Goal: Task Accomplishment & Management: Manage account settings

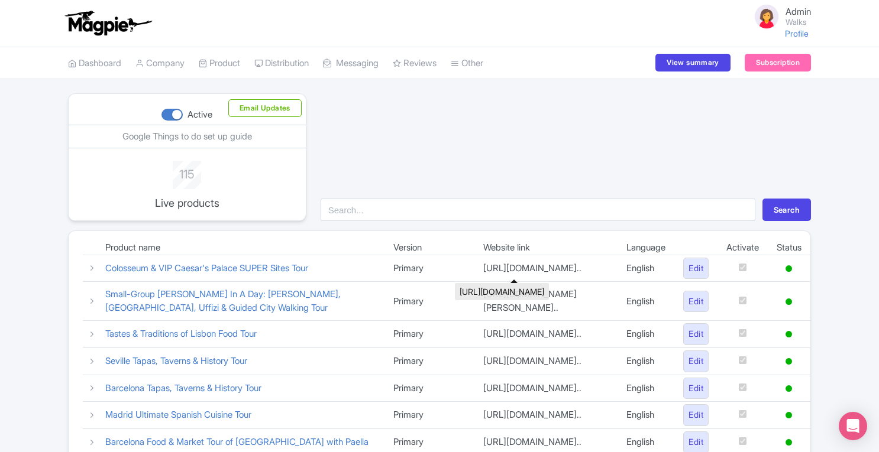
scroll to position [202, 0]
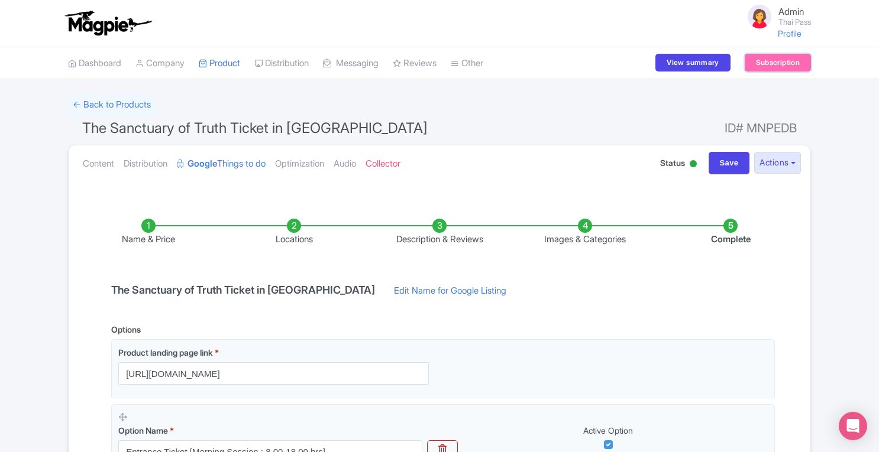
click at [783, 64] on link "Subscription" at bounding box center [778, 63] width 66 height 18
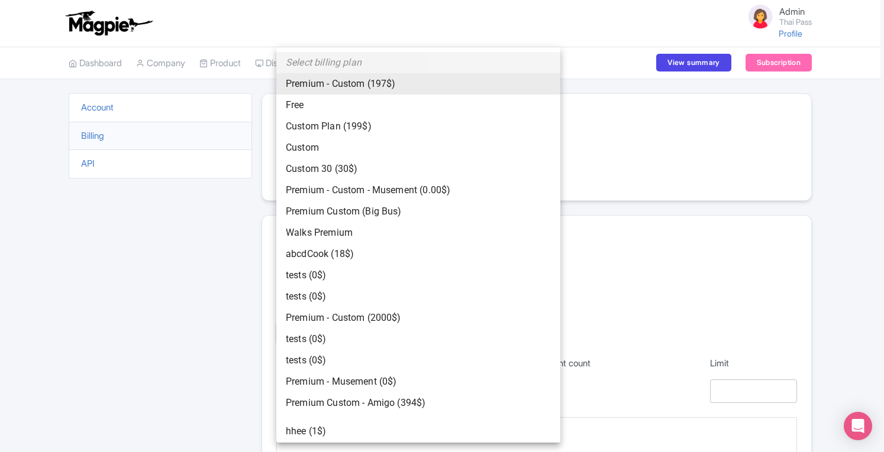
click at [331, 283] on body "Admin Thai Pass Profile Users Settings Sign out Dashboard Company SST Collector…" at bounding box center [442, 226] width 884 height 452
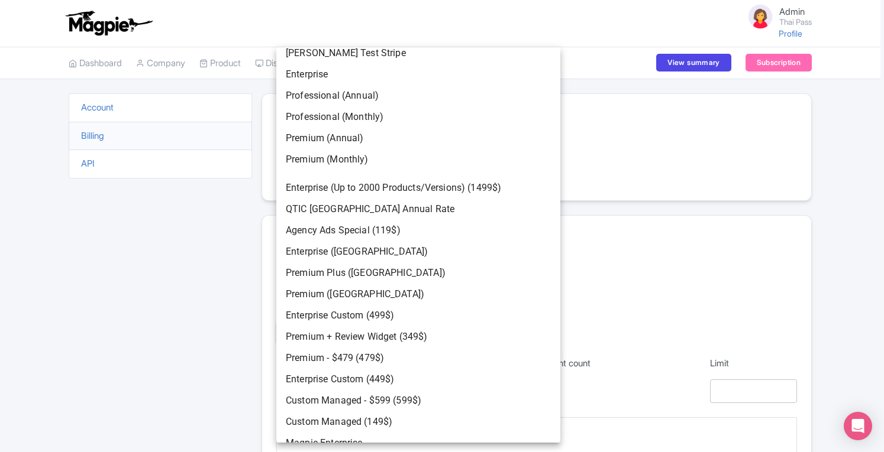
scroll to position [2017, 0]
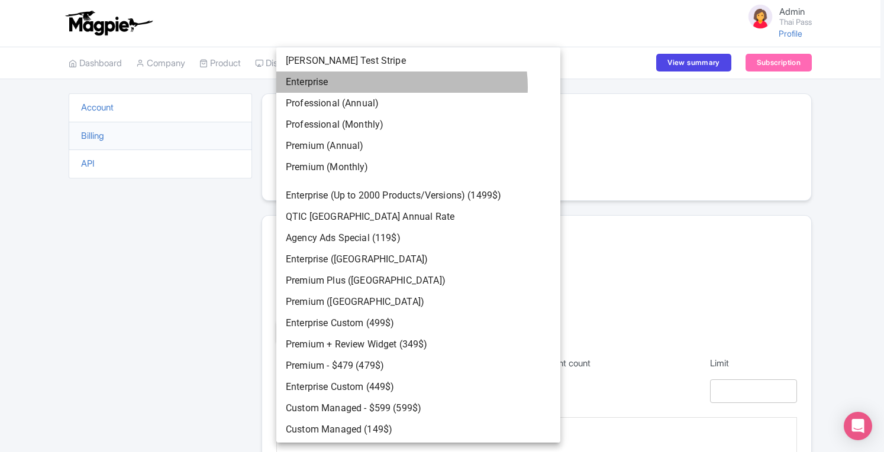
click at [401, 87] on li "Enterprise" at bounding box center [418, 82] width 284 height 21
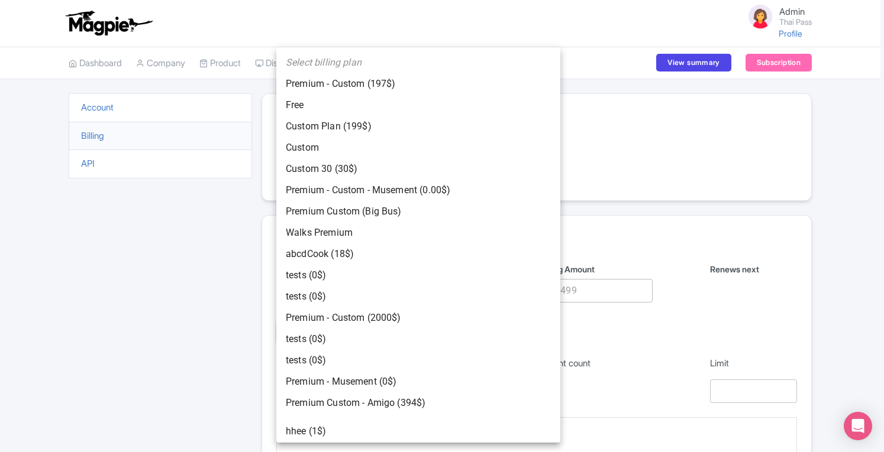
scroll to position [1854, 0]
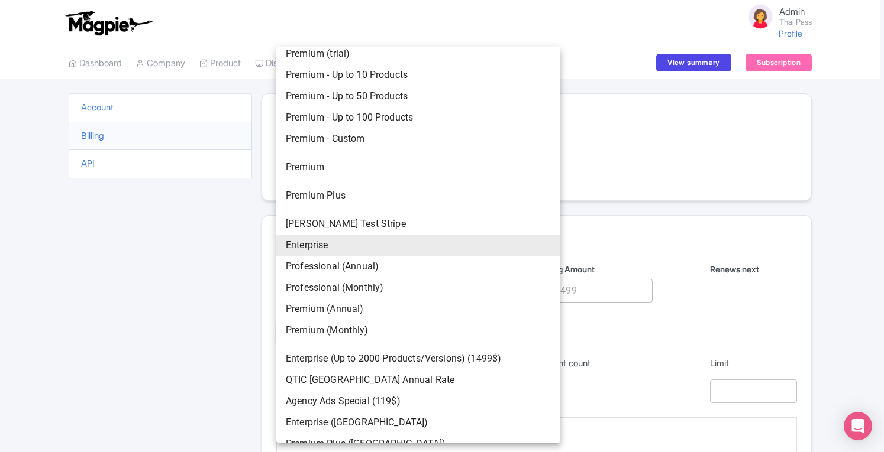
click at [338, 295] on body "Admin Thai Pass Profile Users Settings Sign out Dashboard Company SST Collector…" at bounding box center [442, 226] width 884 height 452
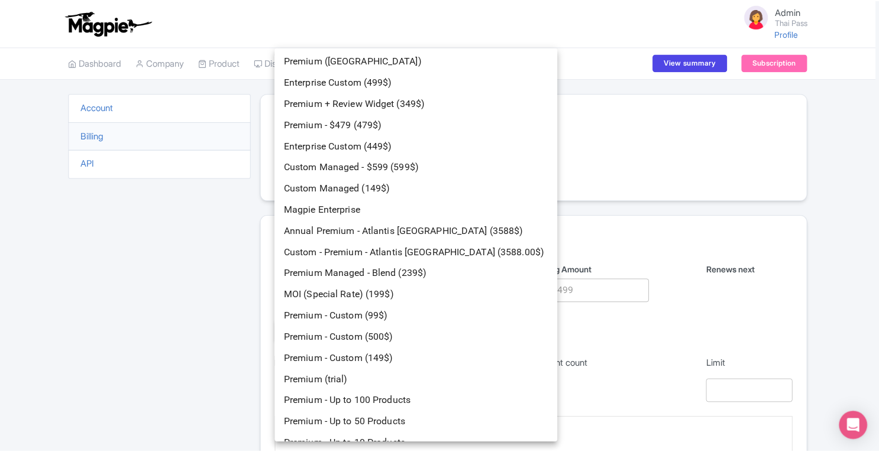
scroll to position [2240, 0]
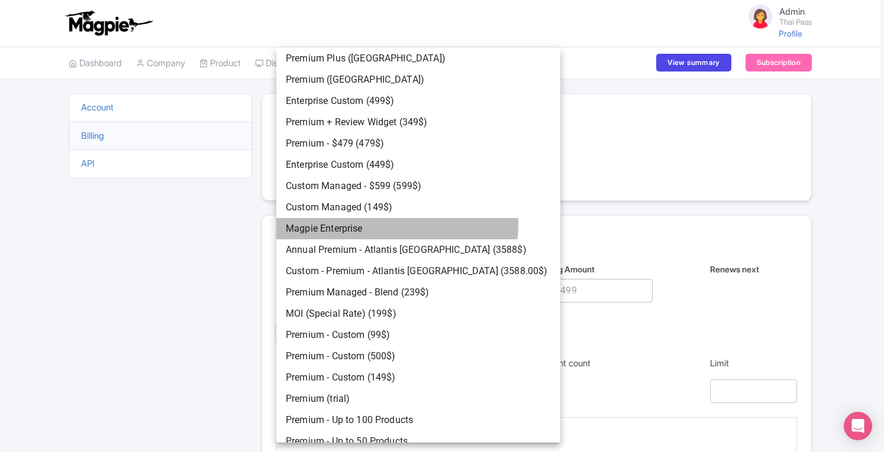
click at [380, 225] on li "Magpie Enterprise" at bounding box center [418, 228] width 284 height 21
type input "299"
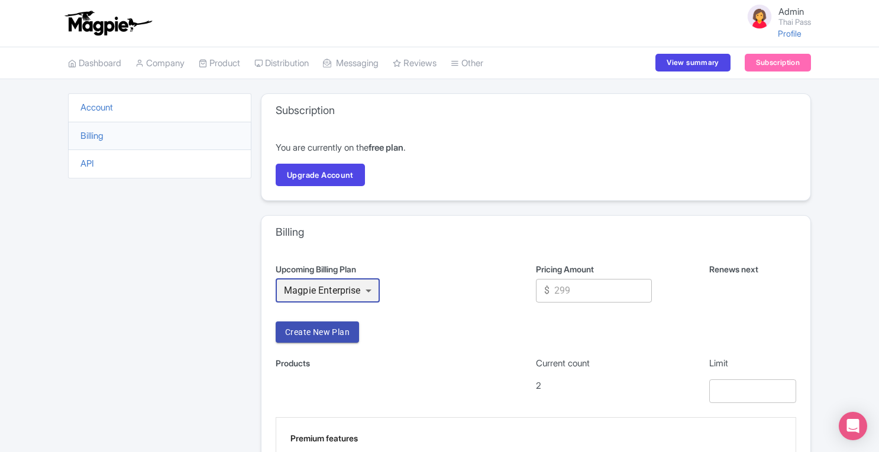
scroll to position [712, 0]
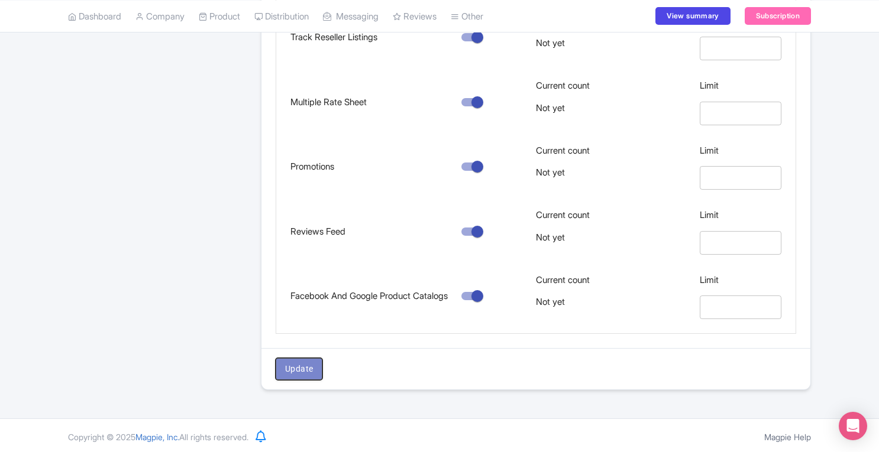
click at [297, 373] on span "Update" at bounding box center [299, 369] width 28 height 15
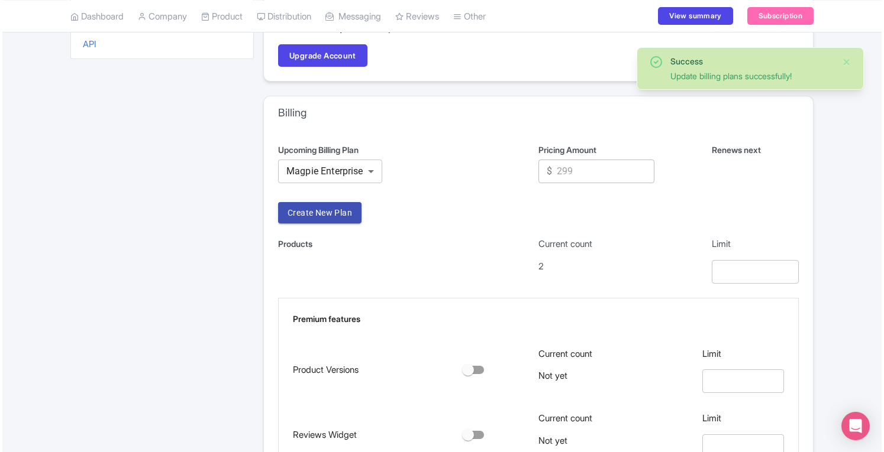
scroll to position [64, 0]
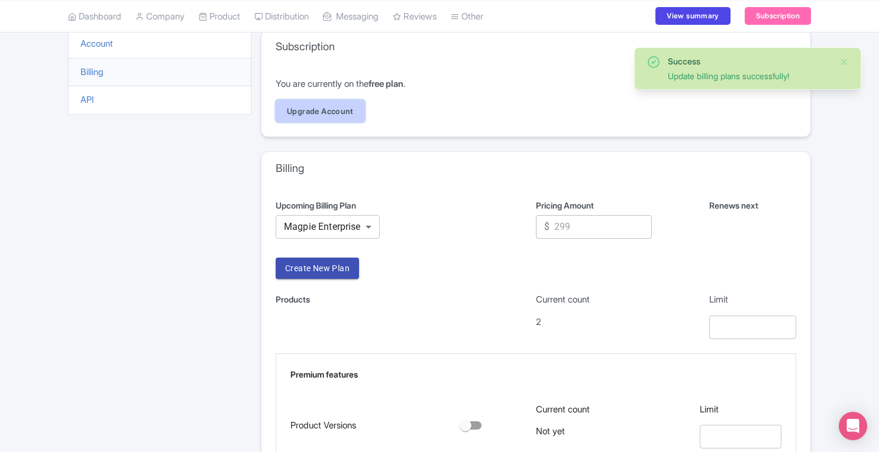
click at [330, 108] on link "Upgrade Account" at bounding box center [320, 111] width 89 height 22
